Goal: Information Seeking & Learning: Find contact information

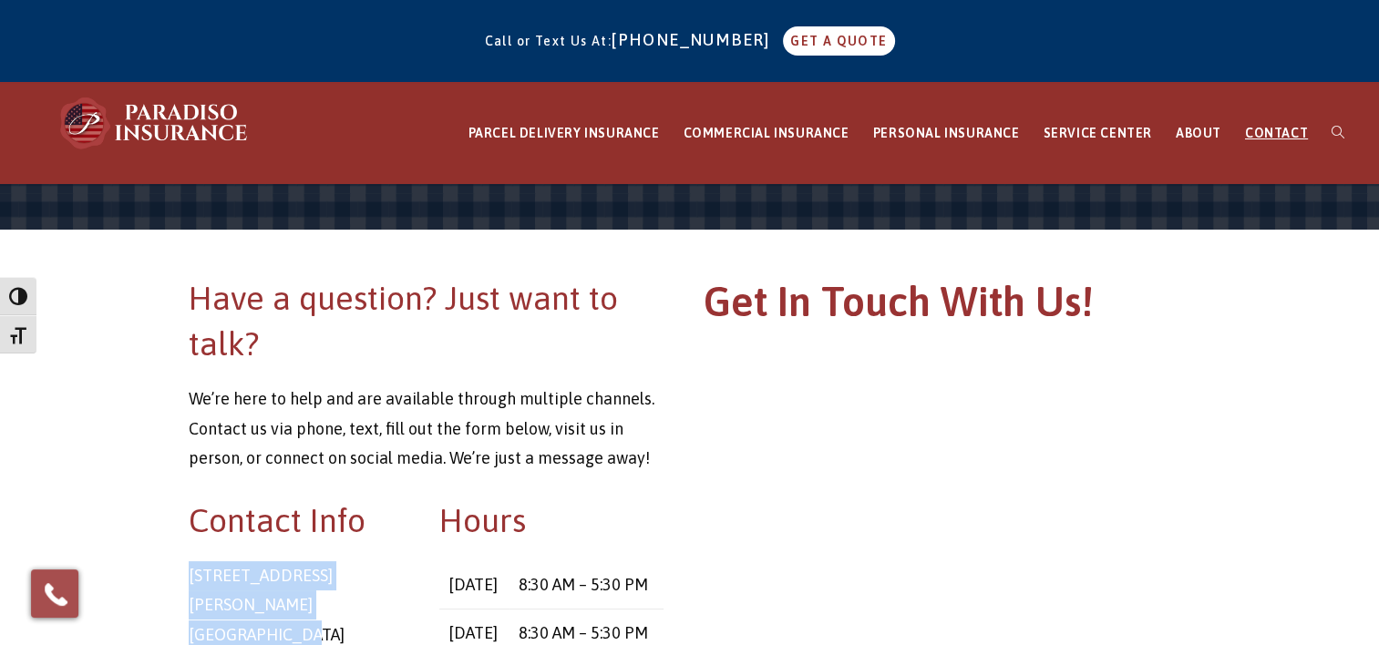
drag, startPoint x: 189, startPoint y: 577, endPoint x: 384, endPoint y: 606, distance: 197.2
copy p "[STREET_ADDRESS][PERSON_NAME]"
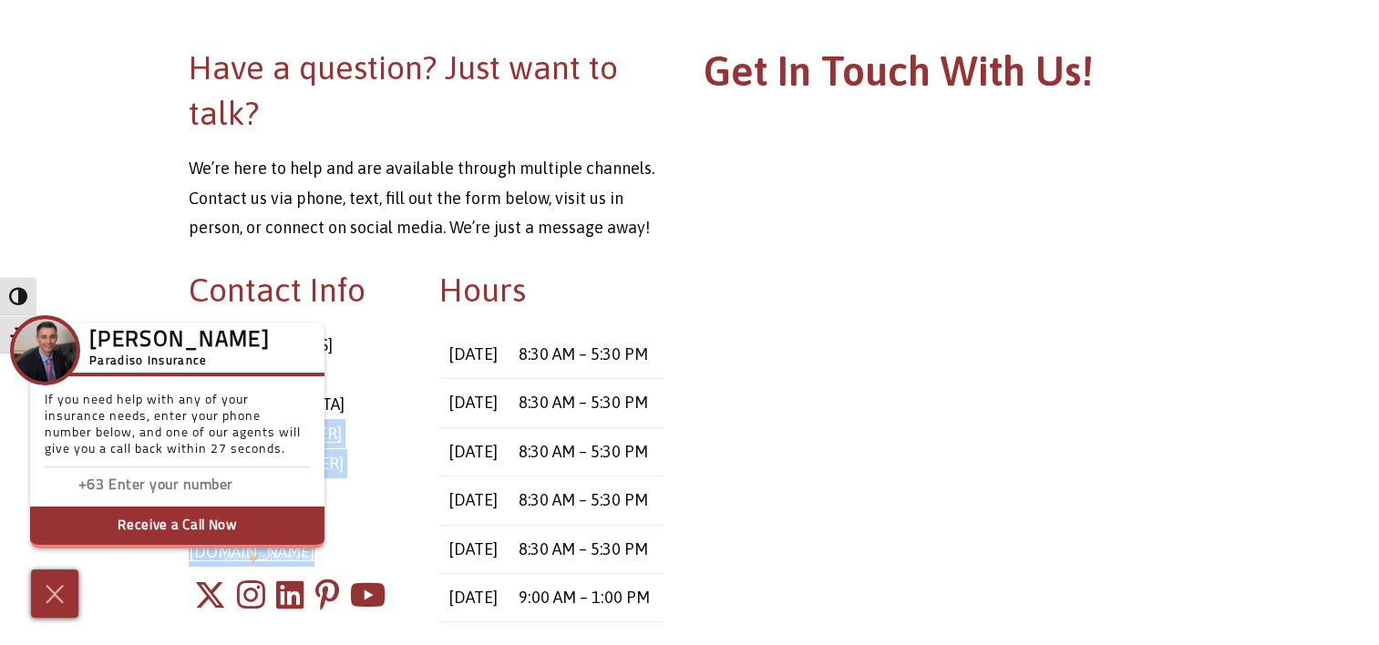
scroll to position [388, 0]
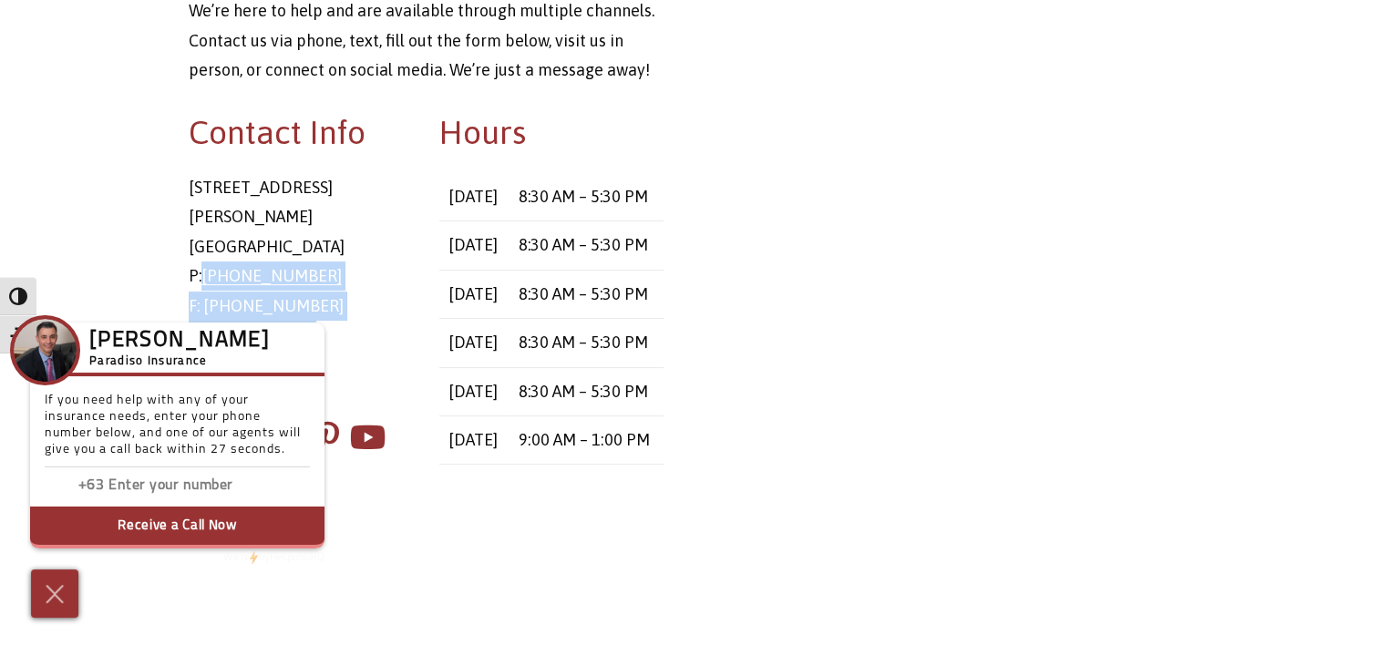
drag, startPoint x: 371, startPoint y: 640, endPoint x: 359, endPoint y: 452, distance: 188.1
click at [359, 452] on div "Contact Info [STREET_ADDRESS][PERSON_NAME] P: [PHONE_NUMBER] F: [PHONE_NUMBER] …" at bounding box center [426, 307] width 503 height 442
drag, startPoint x: 359, startPoint y: 452, endPoint x: 412, endPoint y: 481, distance: 60.4
click at [412, 481] on div "Contact Info [STREET_ADDRESS][PERSON_NAME] P: [PHONE_NUMBER] F: [PHONE_NUMBER] …" at bounding box center [426, 307] width 503 height 442
drag, startPoint x: 310, startPoint y: 243, endPoint x: 206, endPoint y: 242, distance: 103.9
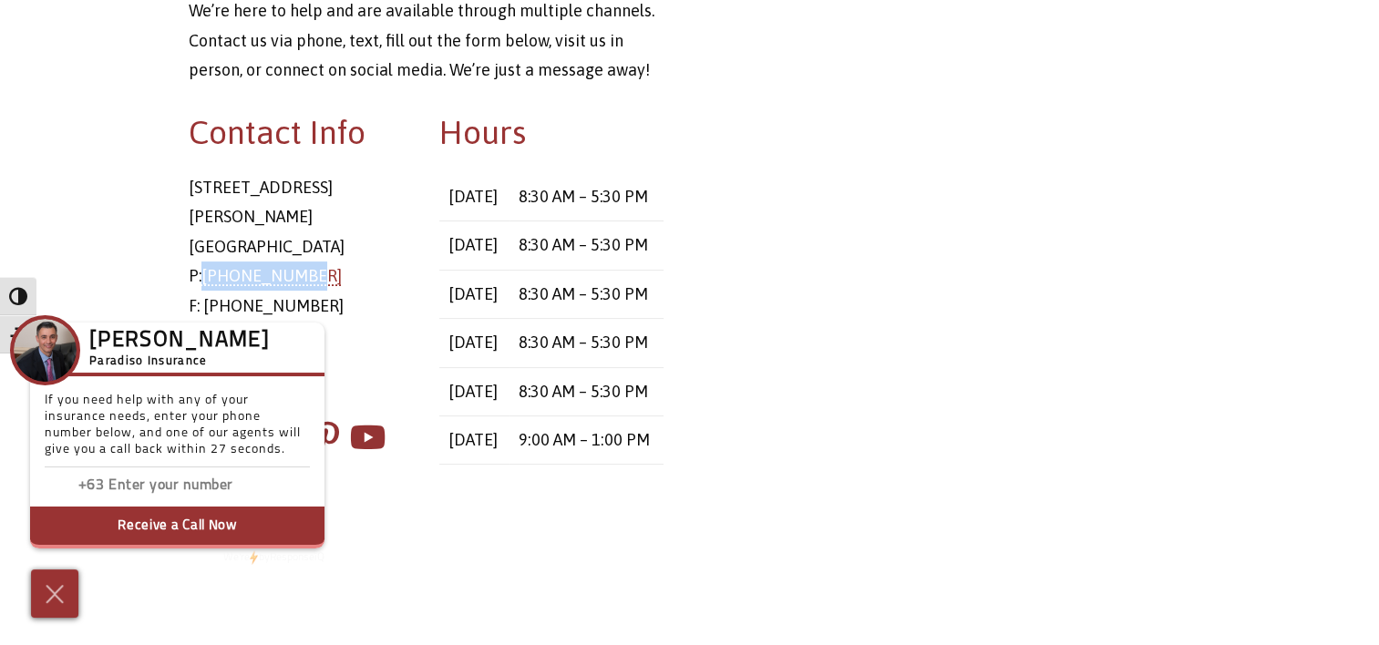
click at [206, 242] on p "[STREET_ADDRESS][PERSON_NAME] P: [PHONE_NUMBER] F: [PHONE_NUMBER] [PERSON_NAME]…" at bounding box center [301, 291] width 224 height 236
copy link "[PHONE_NUMBER]"
